Goal: Check status: Check status

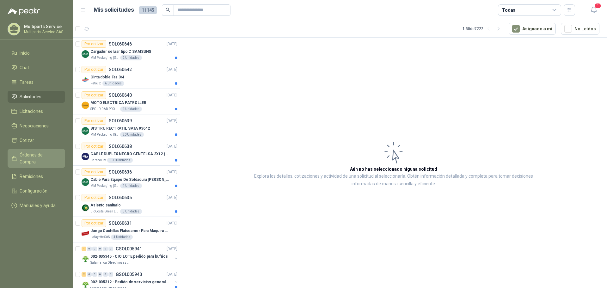
click at [39, 151] on link "Órdenes de Compra" at bounding box center [37, 158] width 58 height 19
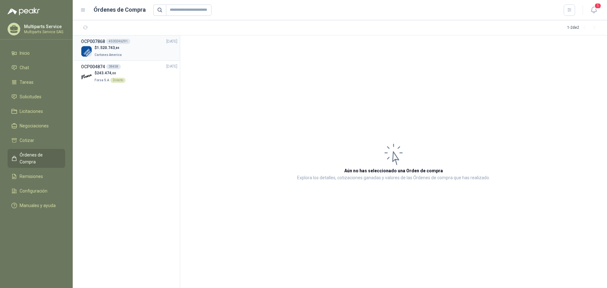
click at [147, 55] on div "$ 1.520.743 ,84 Cartones America" at bounding box center [129, 51] width 96 height 13
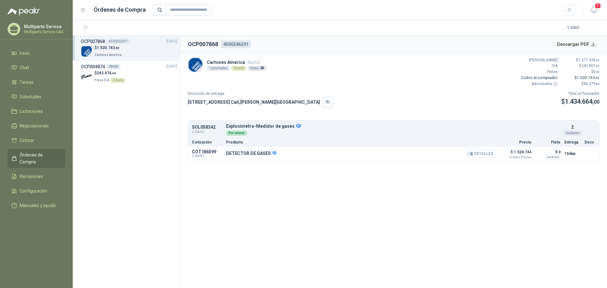
click at [481, 154] on button "Detalles" at bounding box center [481, 153] width 30 height 9
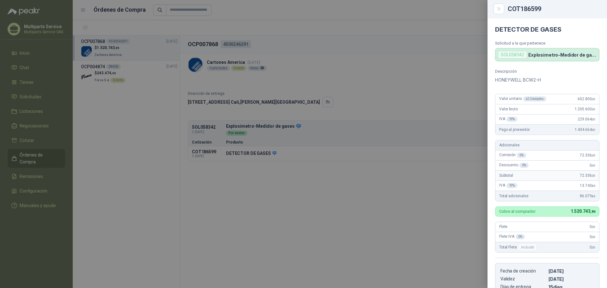
scroll to position [117, 0]
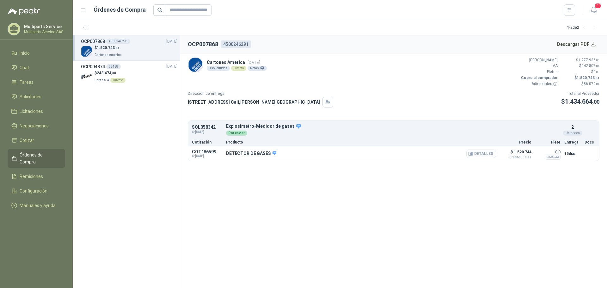
click at [484, 151] on button "Detalles" at bounding box center [481, 153] width 30 height 9
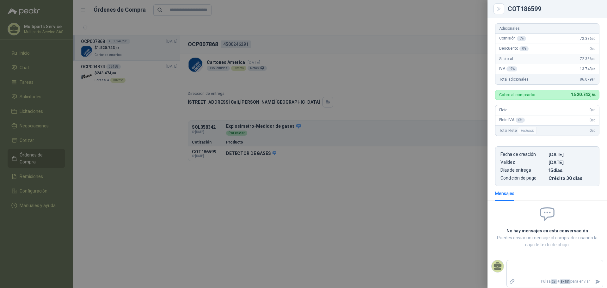
click at [432, 182] on div at bounding box center [303, 144] width 607 height 288
